Goal: Check status: Check status

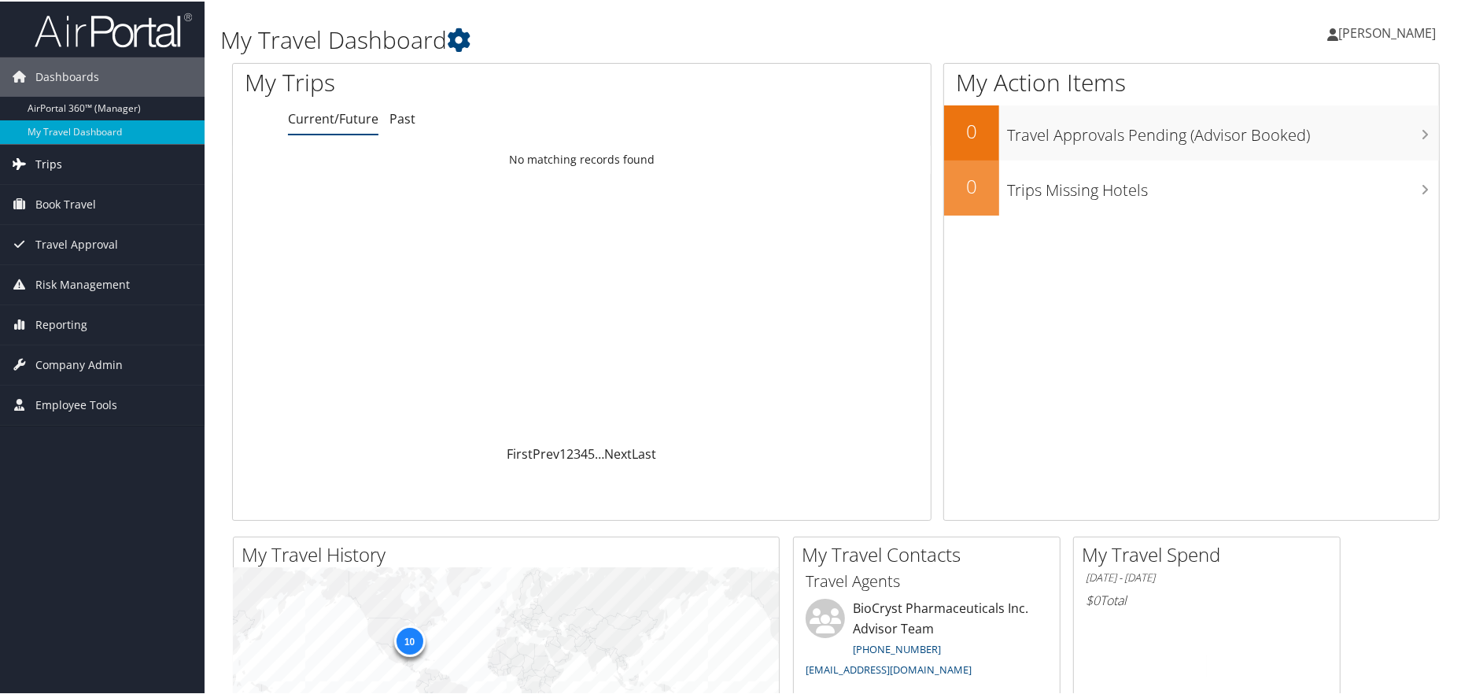
click at [164, 155] on link "Trips" at bounding box center [102, 162] width 205 height 39
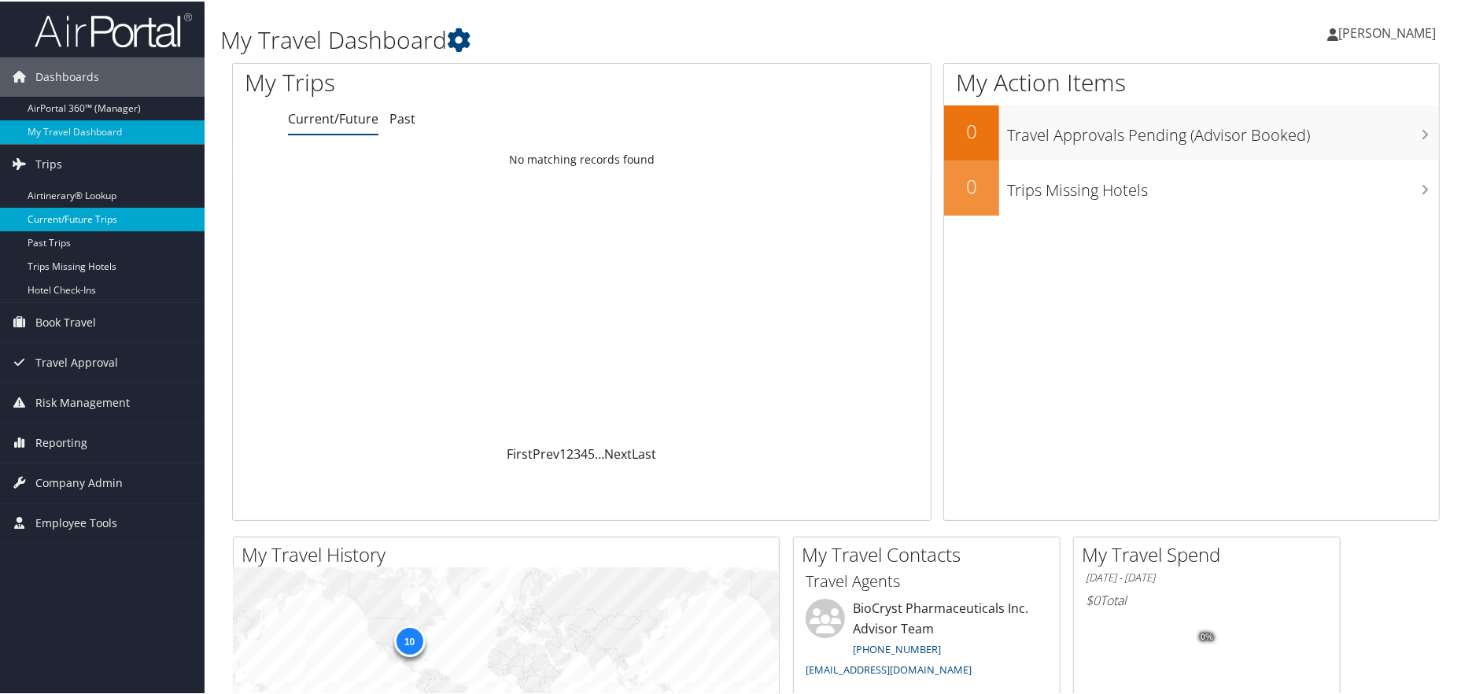
click at [107, 214] on link "Current/Future Trips" at bounding box center [102, 218] width 205 height 24
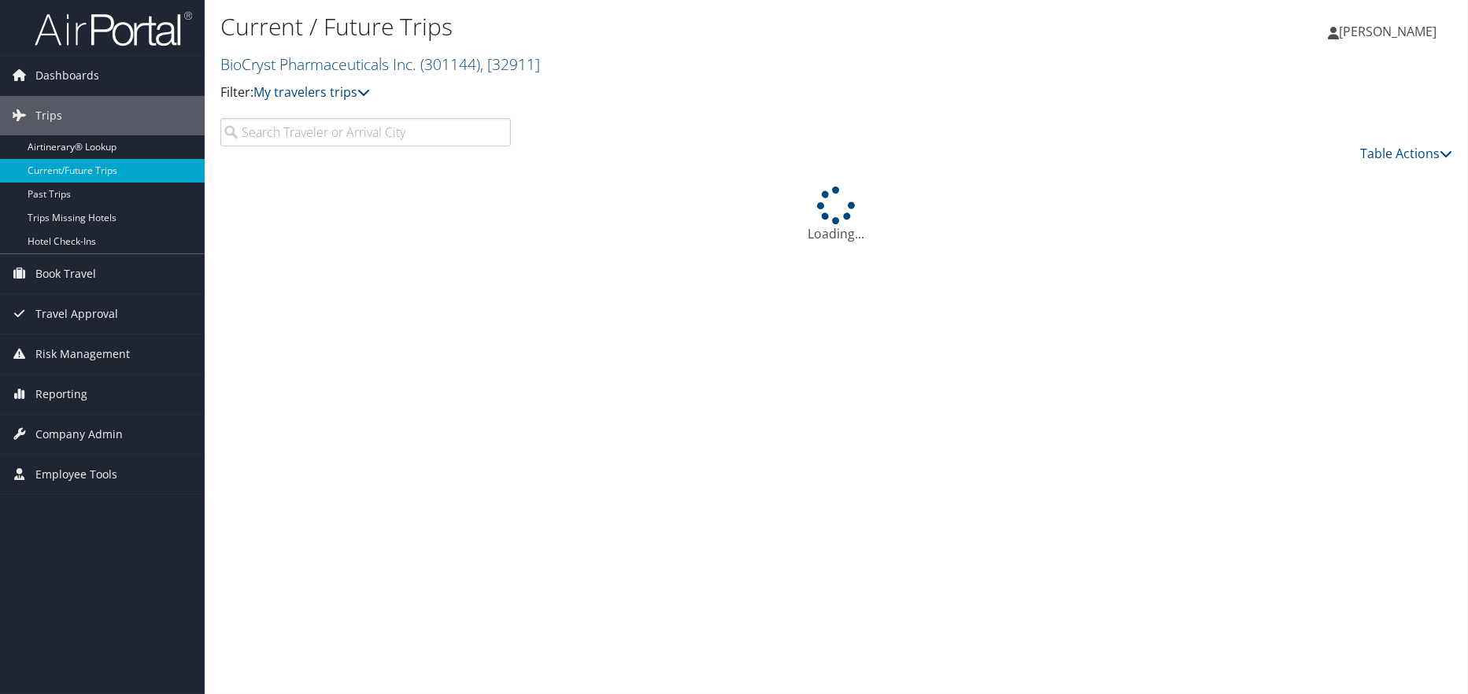
click at [265, 127] on input "search" at bounding box center [365, 132] width 290 height 28
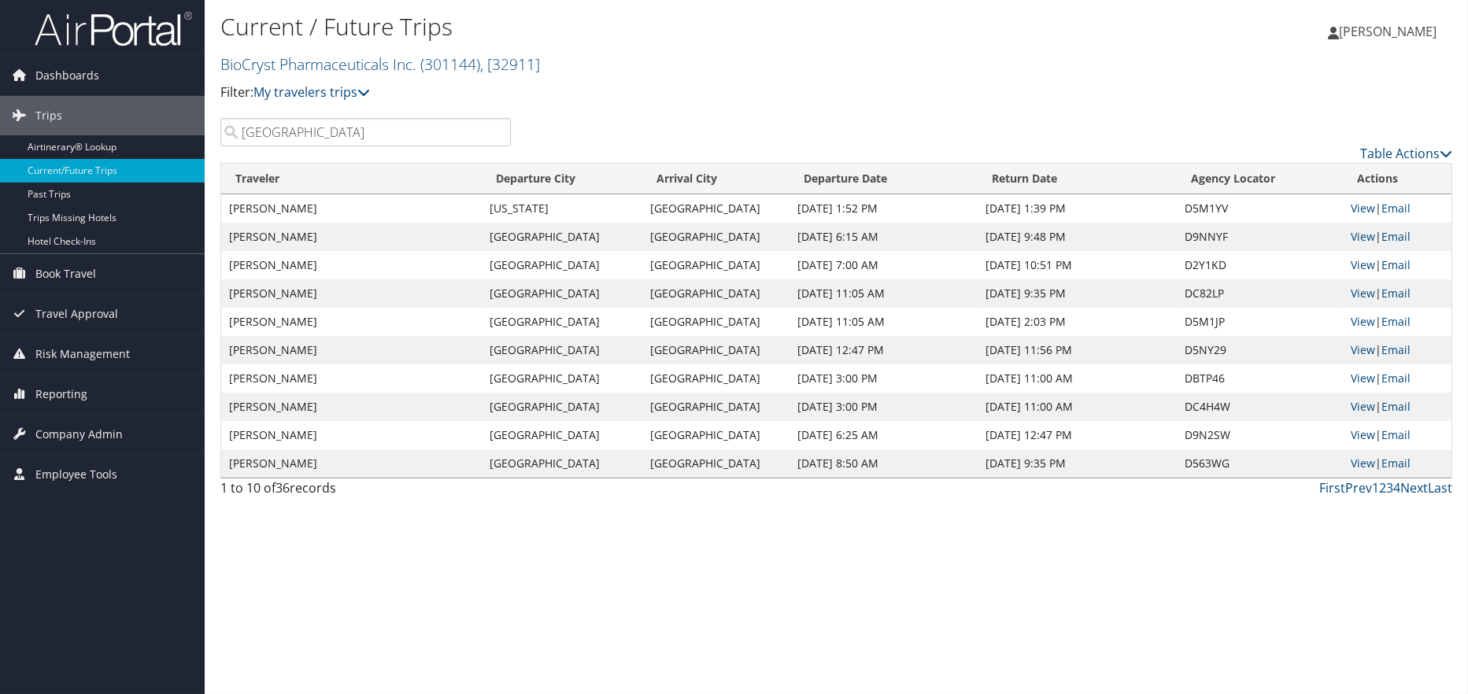
type input "[GEOGRAPHIC_DATA]"
click at [1413, 493] on link "Next" at bounding box center [1414, 487] width 28 height 17
click at [1413, 490] on link "Next" at bounding box center [1414, 487] width 28 height 17
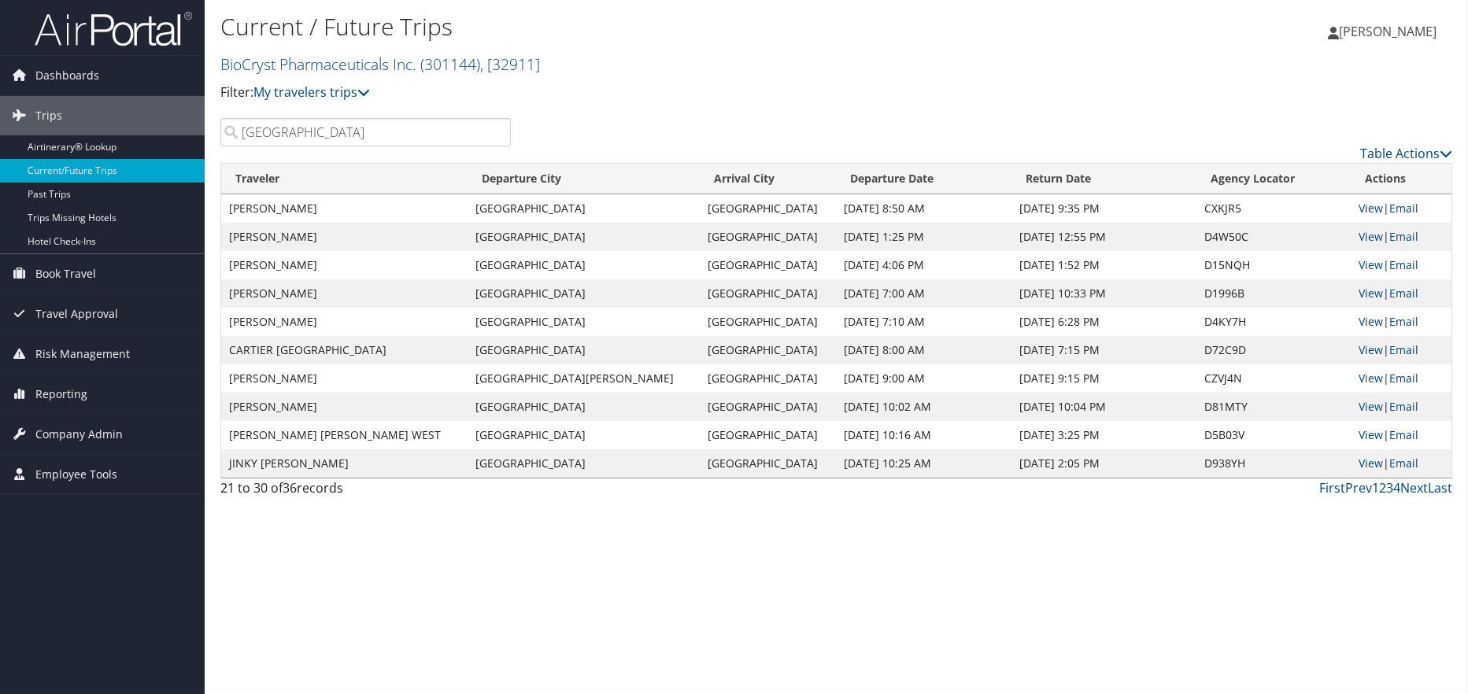
click at [304, 207] on td "[PERSON_NAME]" at bounding box center [344, 208] width 246 height 28
click at [586, 269] on td "[GEOGRAPHIC_DATA]" at bounding box center [583, 265] width 232 height 28
